Goal: Communication & Community: Share content

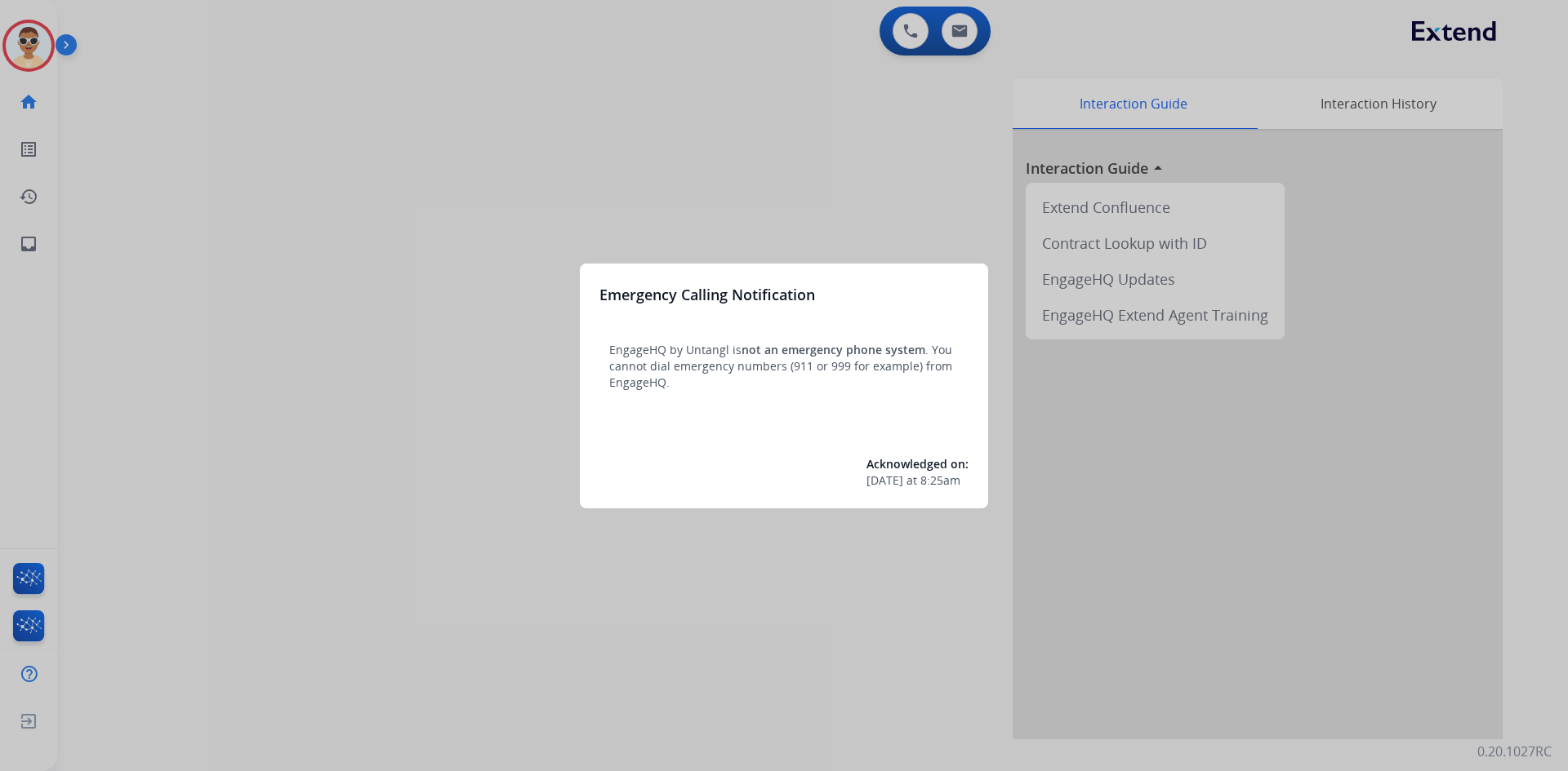
click at [177, 340] on div at bounding box center [784, 386] width 1568 height 771
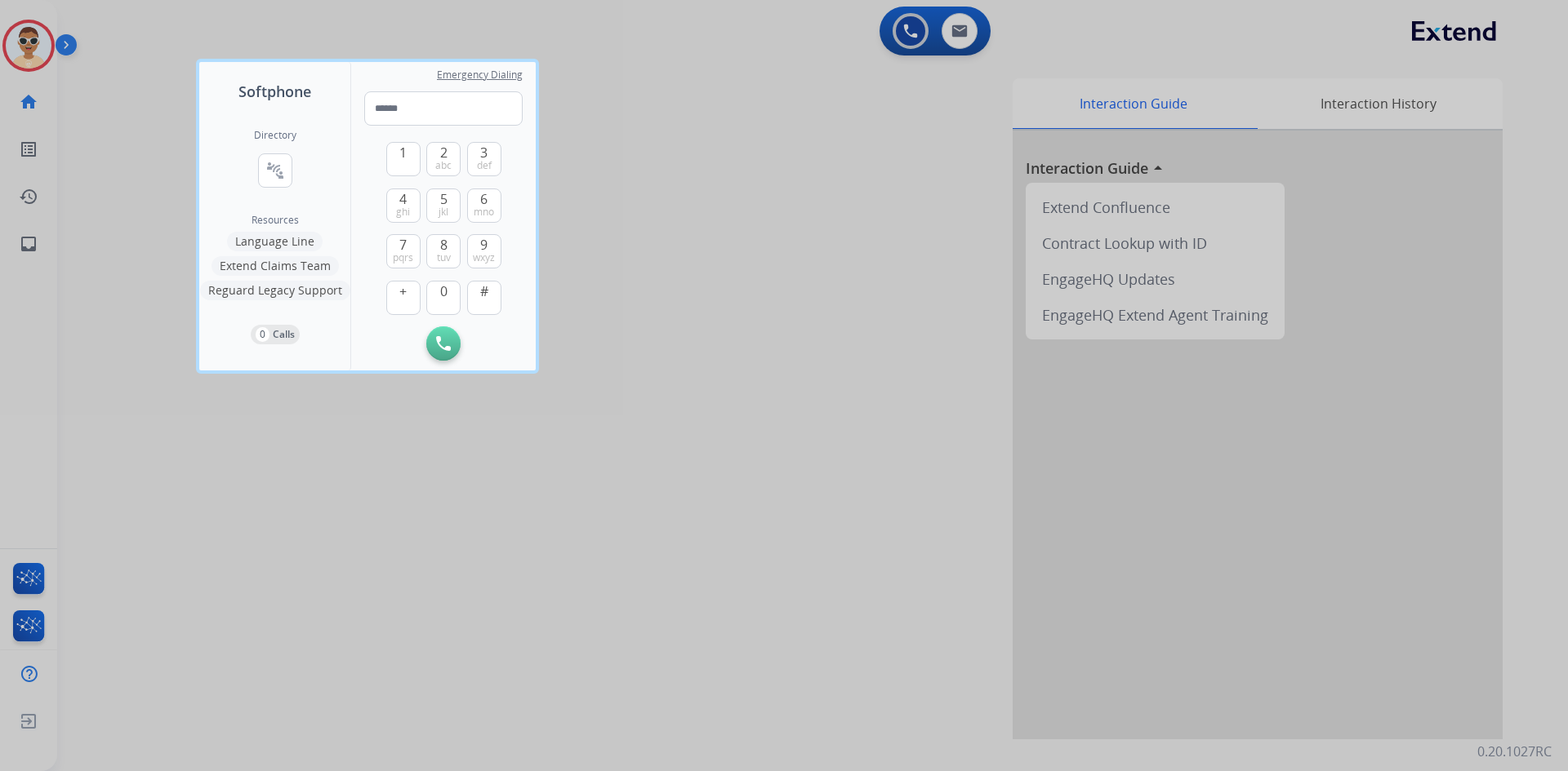
click at [11, 234] on div at bounding box center [784, 386] width 1568 height 771
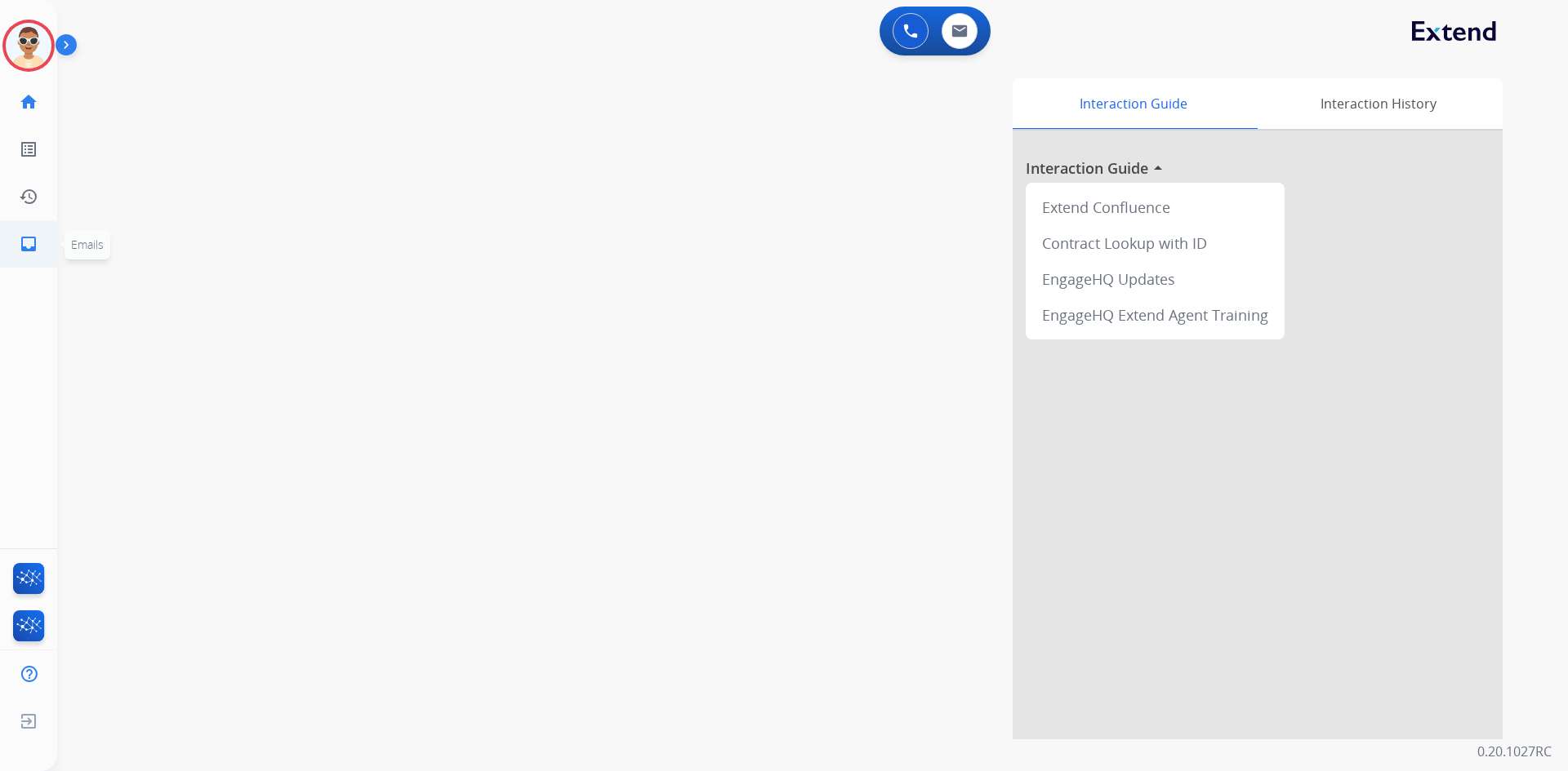
click at [21, 247] on mat-icon "inbox" at bounding box center [28, 243] width 19 height 19
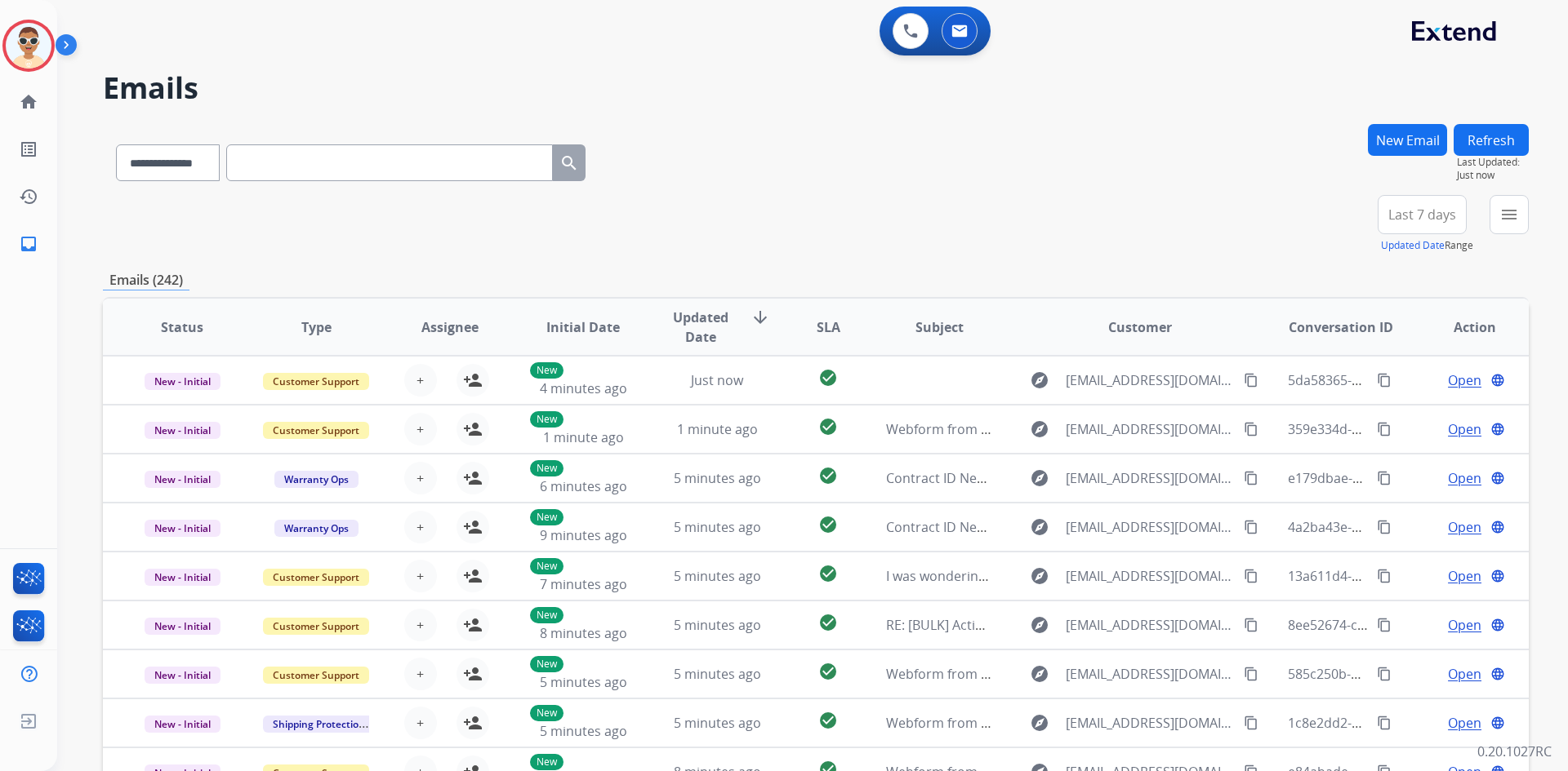
click at [1422, 143] on button "New Email" at bounding box center [1407, 140] width 79 height 32
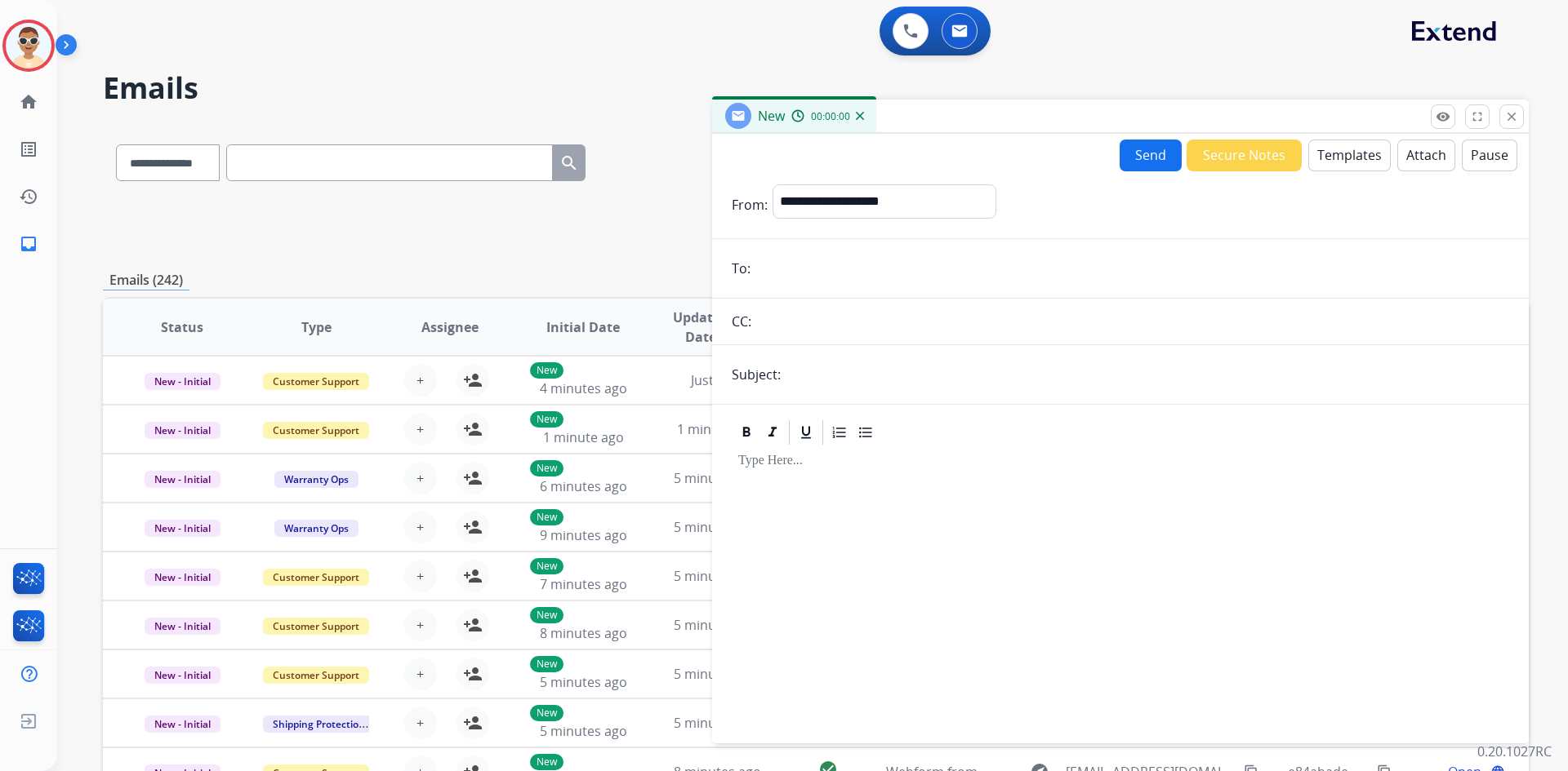
click at [1343, 155] on button "Templates" at bounding box center [1350, 156] width 83 height 32
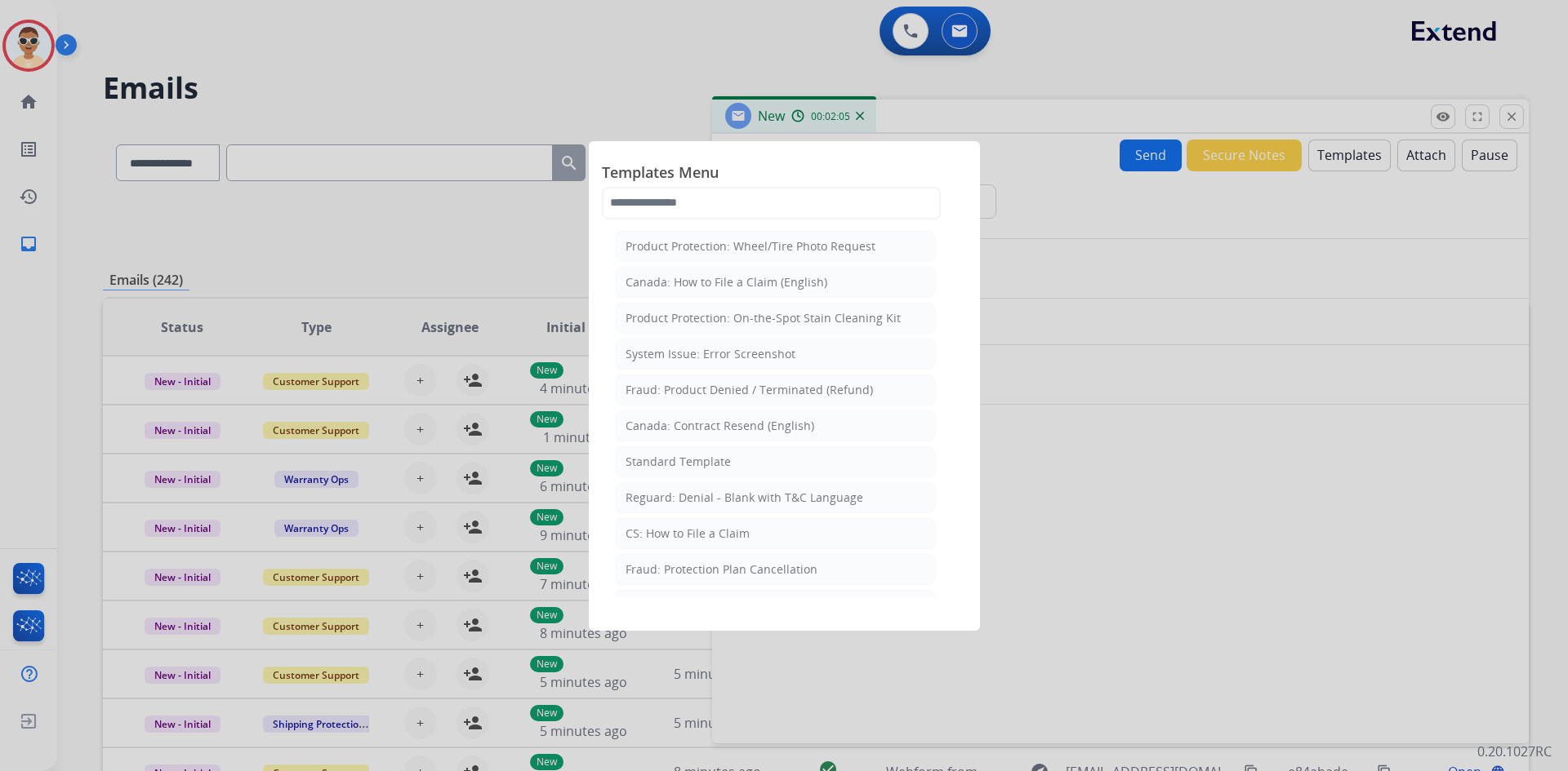
click at [1543, 143] on div at bounding box center [784, 386] width 1568 height 771
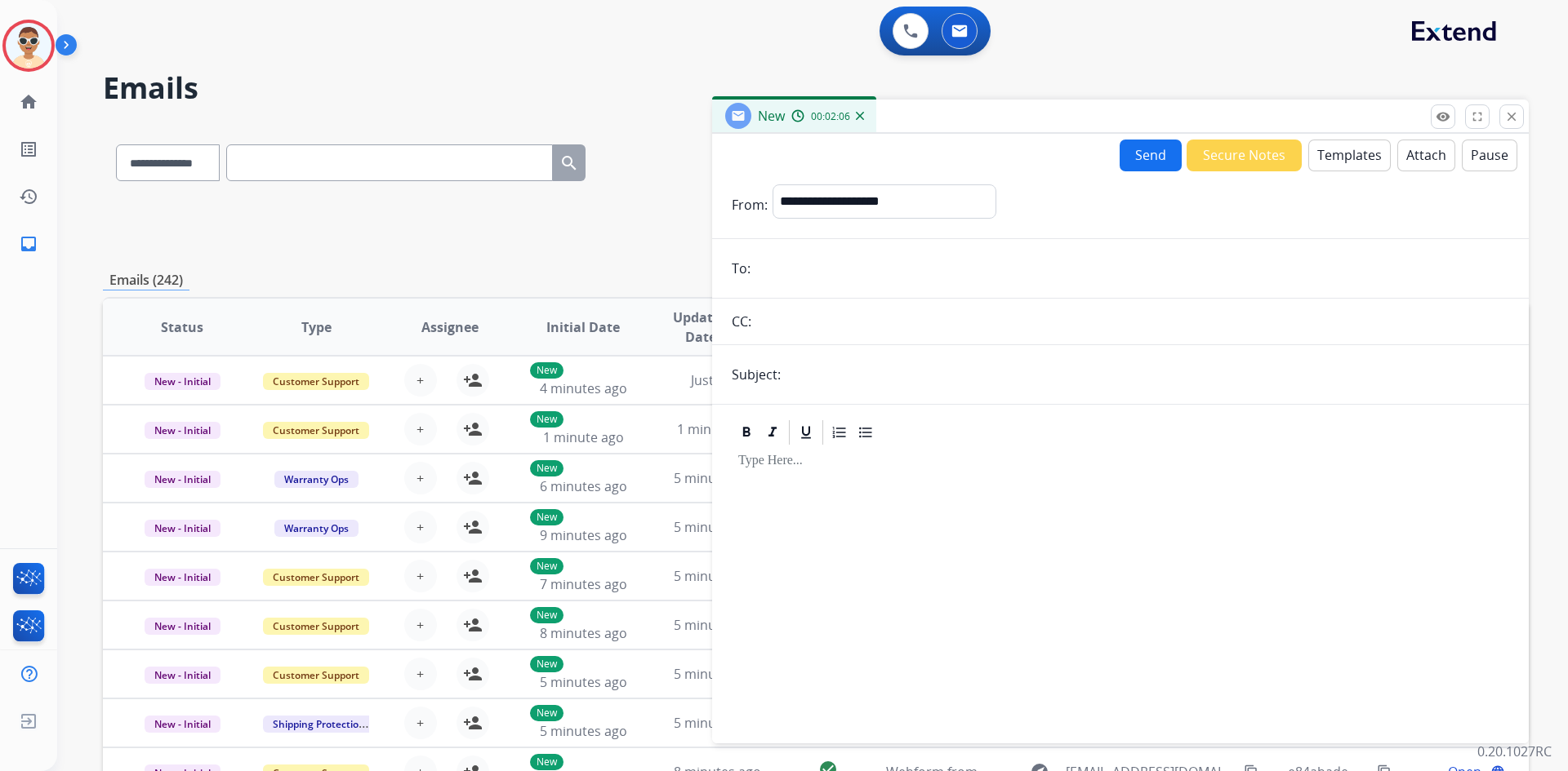
click at [1360, 156] on button "Templates" at bounding box center [1350, 156] width 83 height 32
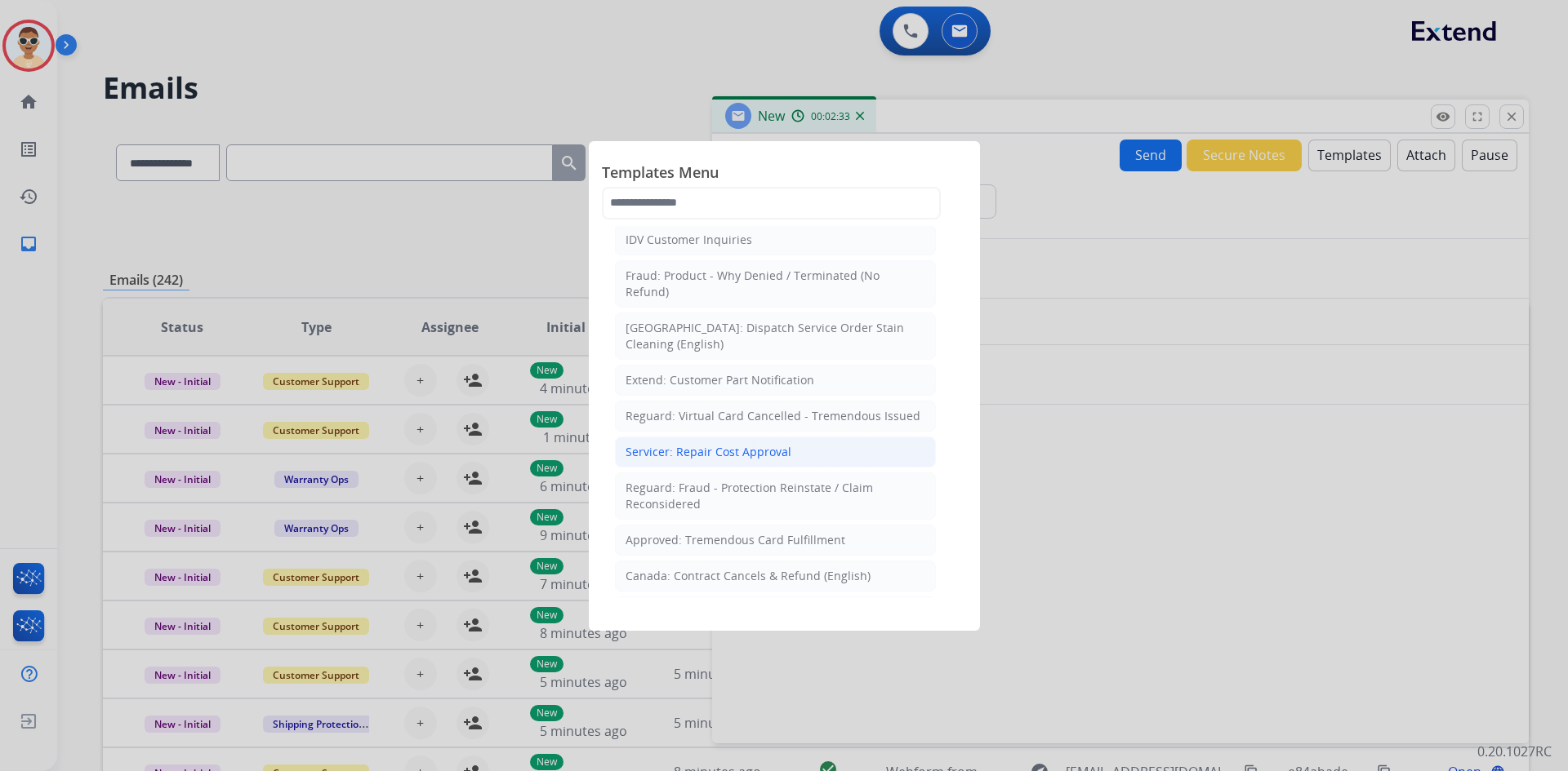
scroll to position [653, 0]
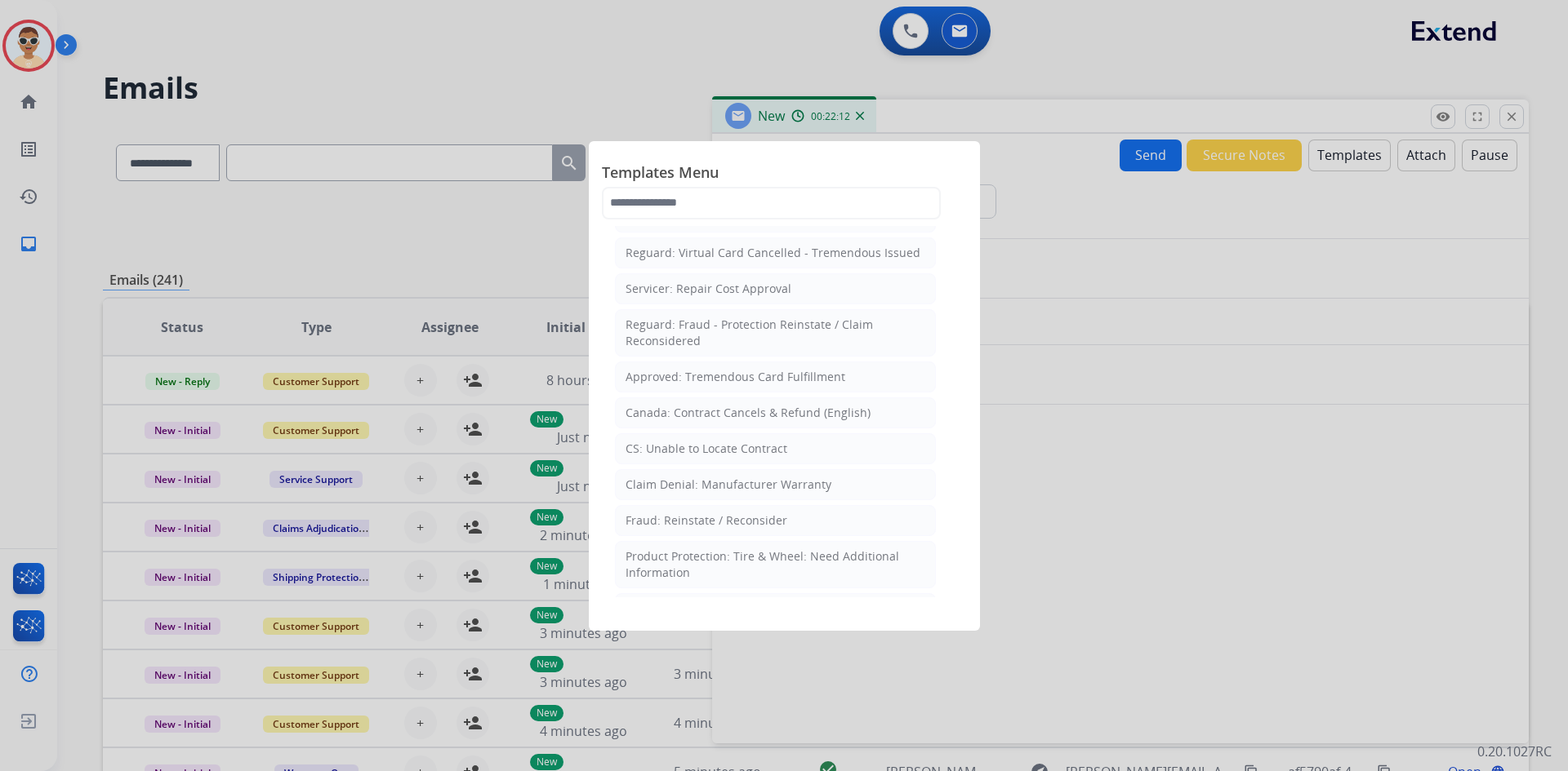
click at [1550, 304] on div at bounding box center [784, 386] width 1568 height 771
